Goal: Information Seeking & Learning: Learn about a topic

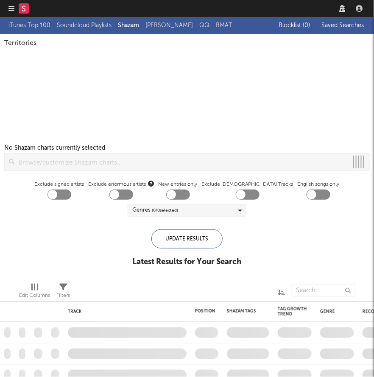
click at [214, 3] on nav "Dashboard Discovery Assistant Charts Leads" at bounding box center [187, 8] width 374 height 17
click at [214, 7] on nav "Dashboard Discovery Assistant Charts Leads" at bounding box center [187, 8] width 374 height 17
checkbox input "true"
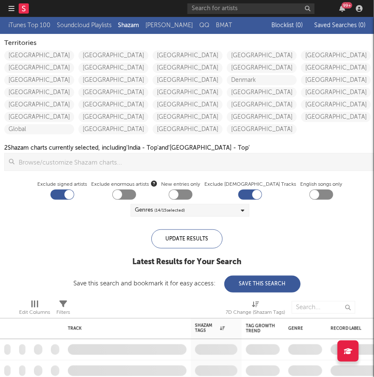
click at [240, 2] on div "99 +" at bounding box center [276, 8] width 178 height 17
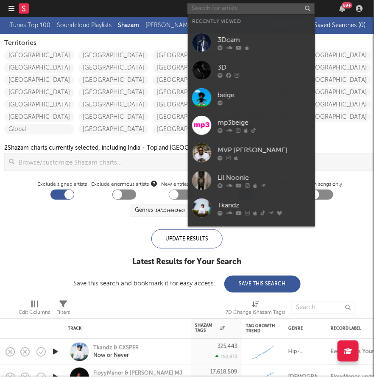
click at [232, 8] on input "text" at bounding box center [250, 8] width 127 height 11
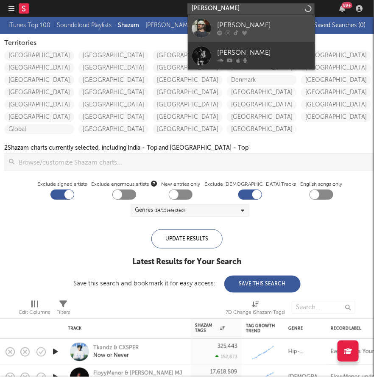
type input "[PERSON_NAME]"
click at [252, 26] on div "[PERSON_NAME]" at bounding box center [264, 25] width 93 height 10
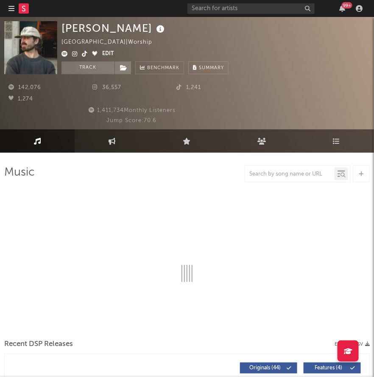
select select "6m"
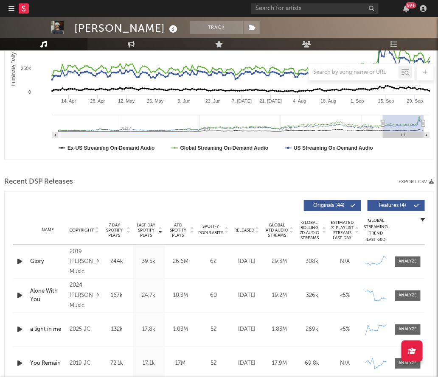
scroll to position [128, 0]
